Goal: Navigation & Orientation: Find specific page/section

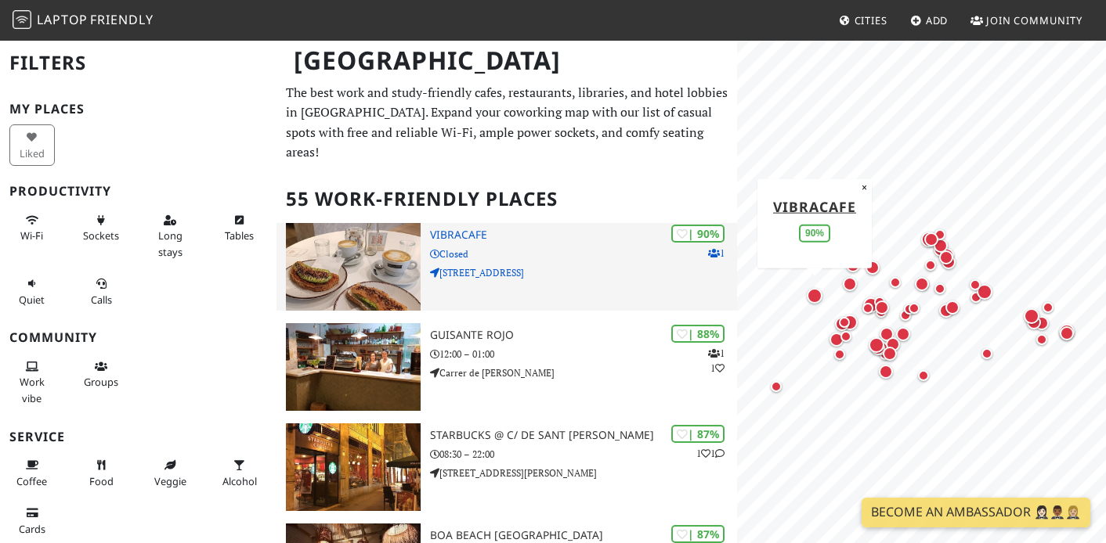
click at [448, 229] on h3 "Vibracafe" at bounding box center [583, 235] width 307 height 13
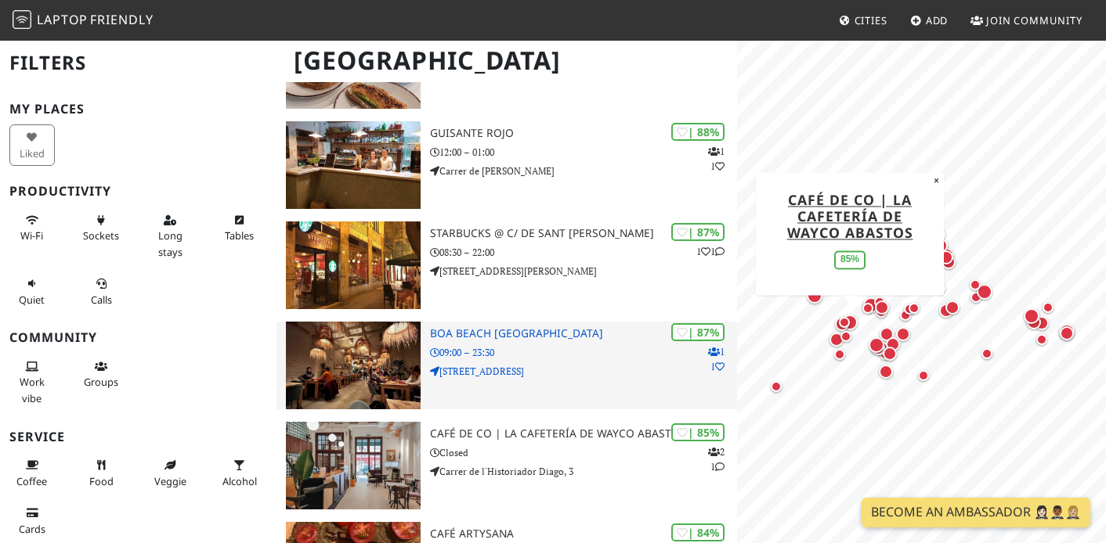
scroll to position [204, 0]
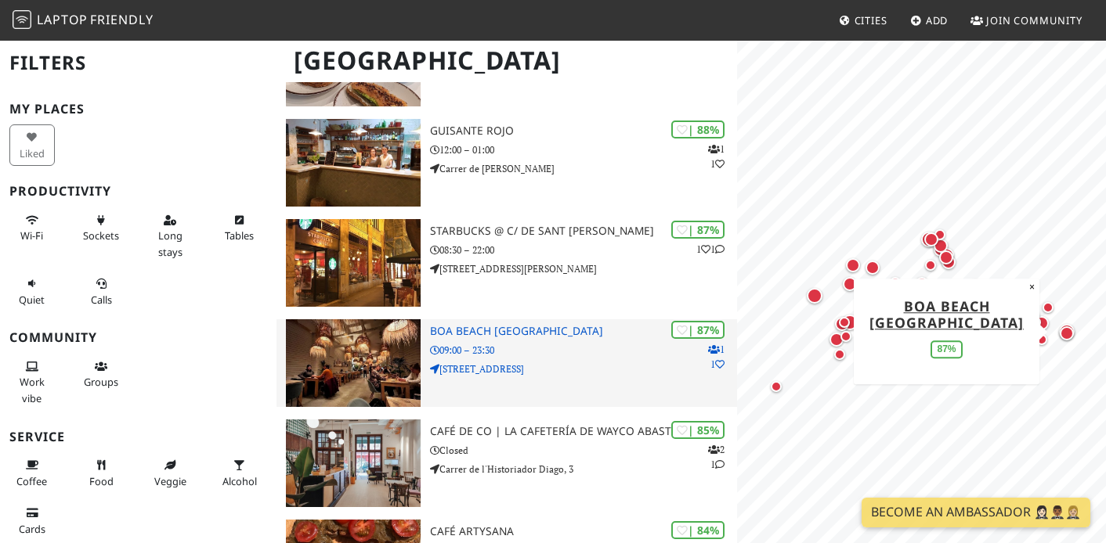
click at [600, 362] on p "[STREET_ADDRESS]" at bounding box center [583, 369] width 307 height 15
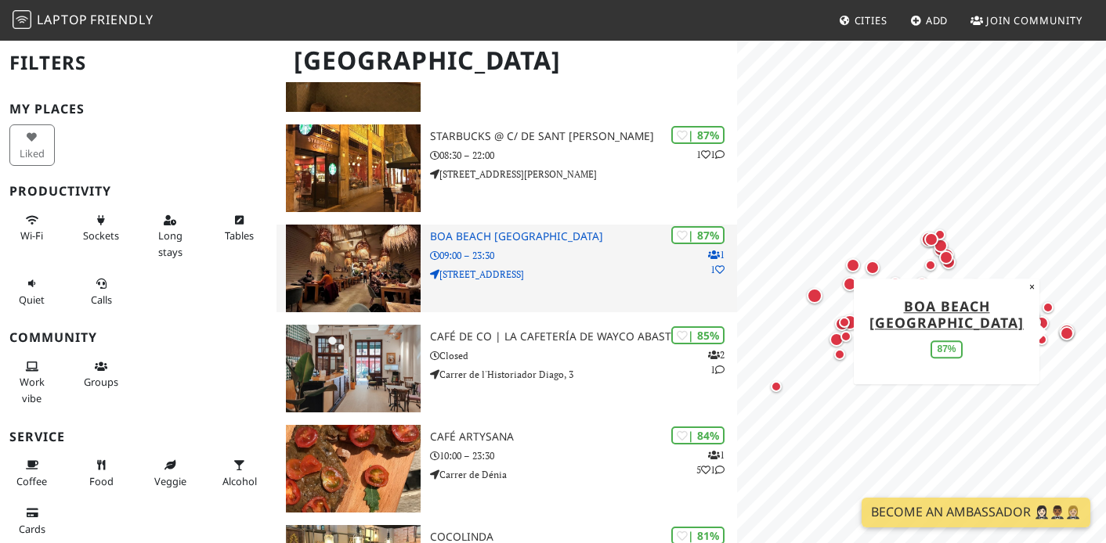
scroll to position [301, 0]
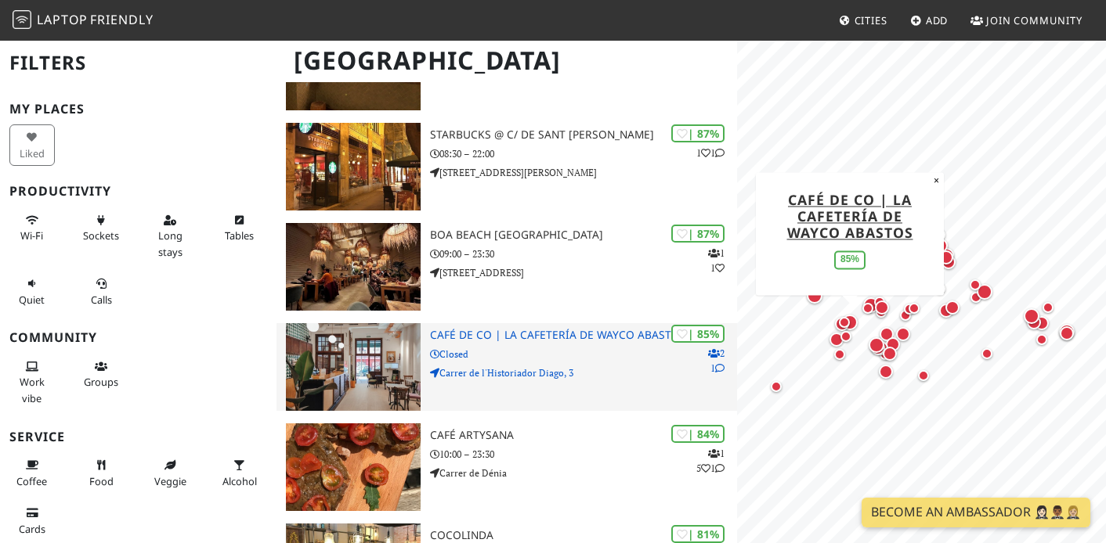
click at [584, 344] on div "| 85% 2 1 Café de CO | La cafetería de Wayco Abastos Closed Carrer de l'Histori…" at bounding box center [583, 367] width 307 height 88
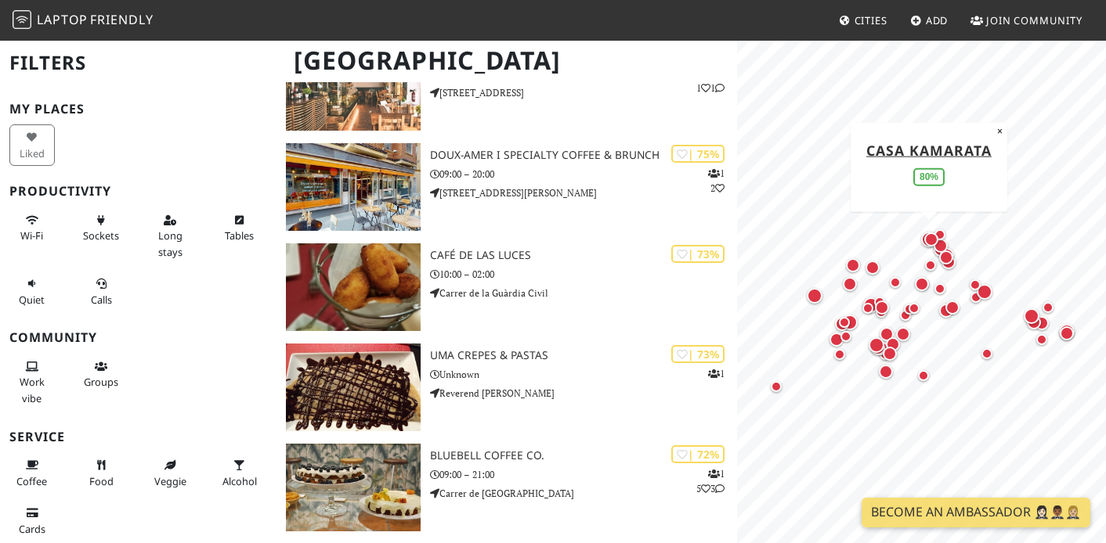
scroll to position [1155, 0]
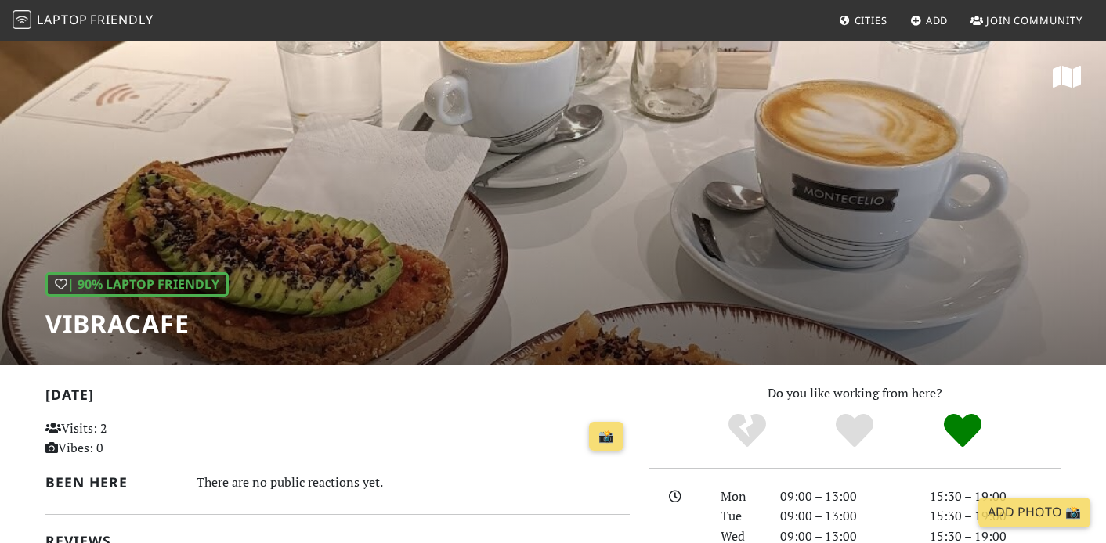
click at [361, 248] on div "| 90% Laptop Friendly Vibracafe" at bounding box center [553, 202] width 1106 height 326
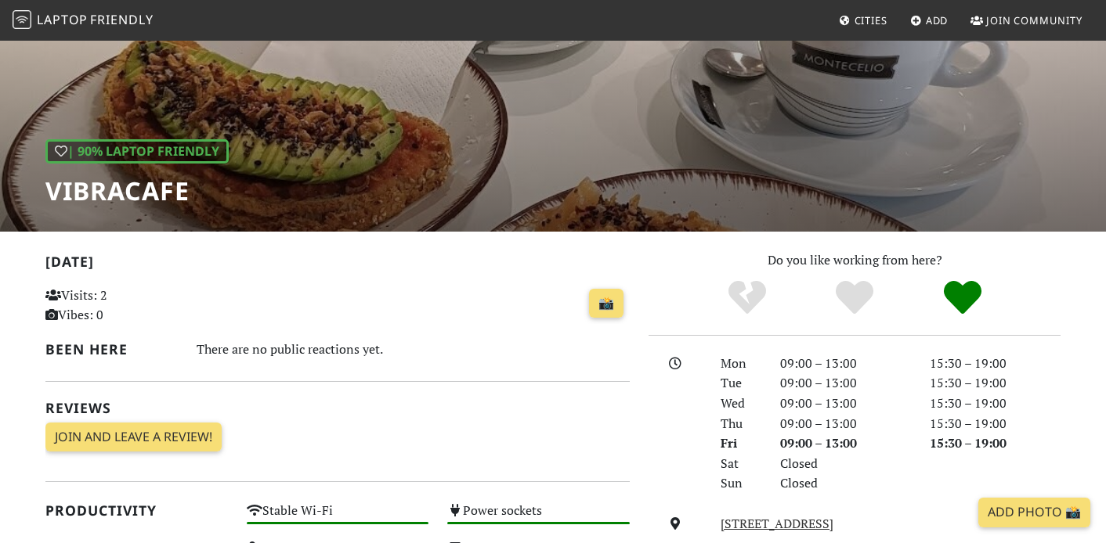
scroll to position [222, 0]
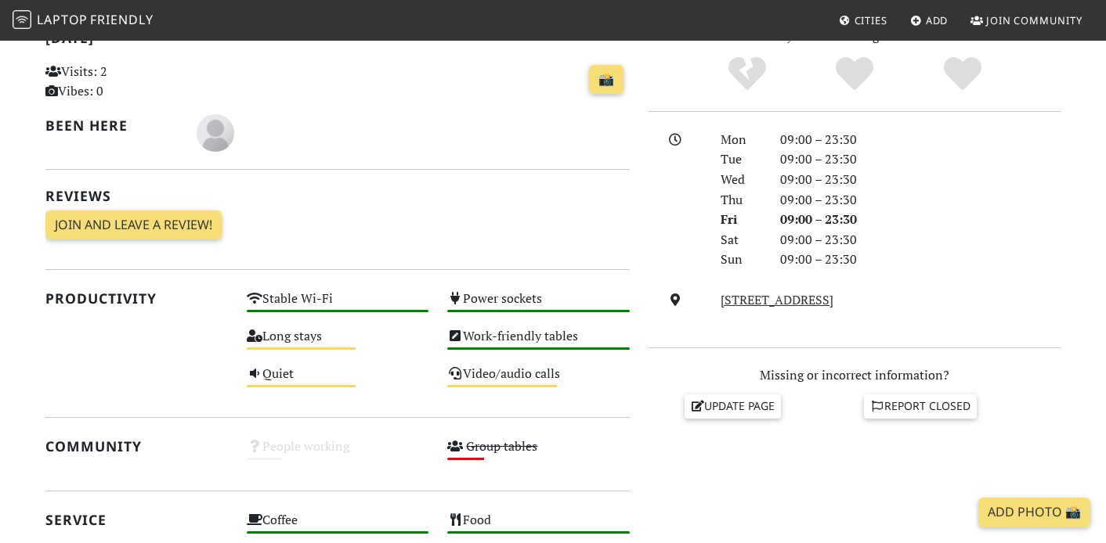
scroll to position [323, 0]
